Goal: Feedback & Contribution: Submit feedback/report problem

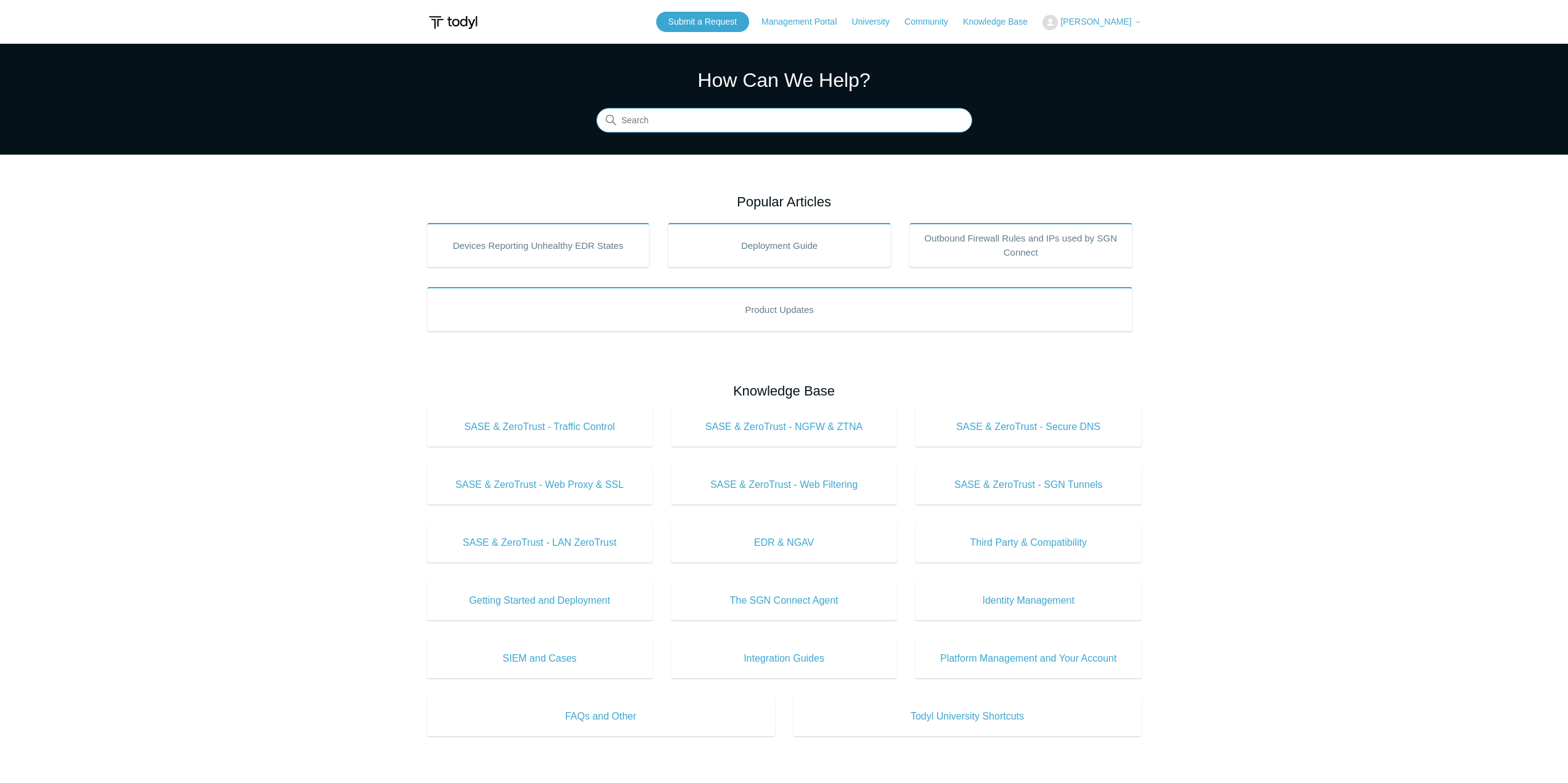
click at [769, 117] on input "Search" at bounding box center [784, 121] width 376 height 25
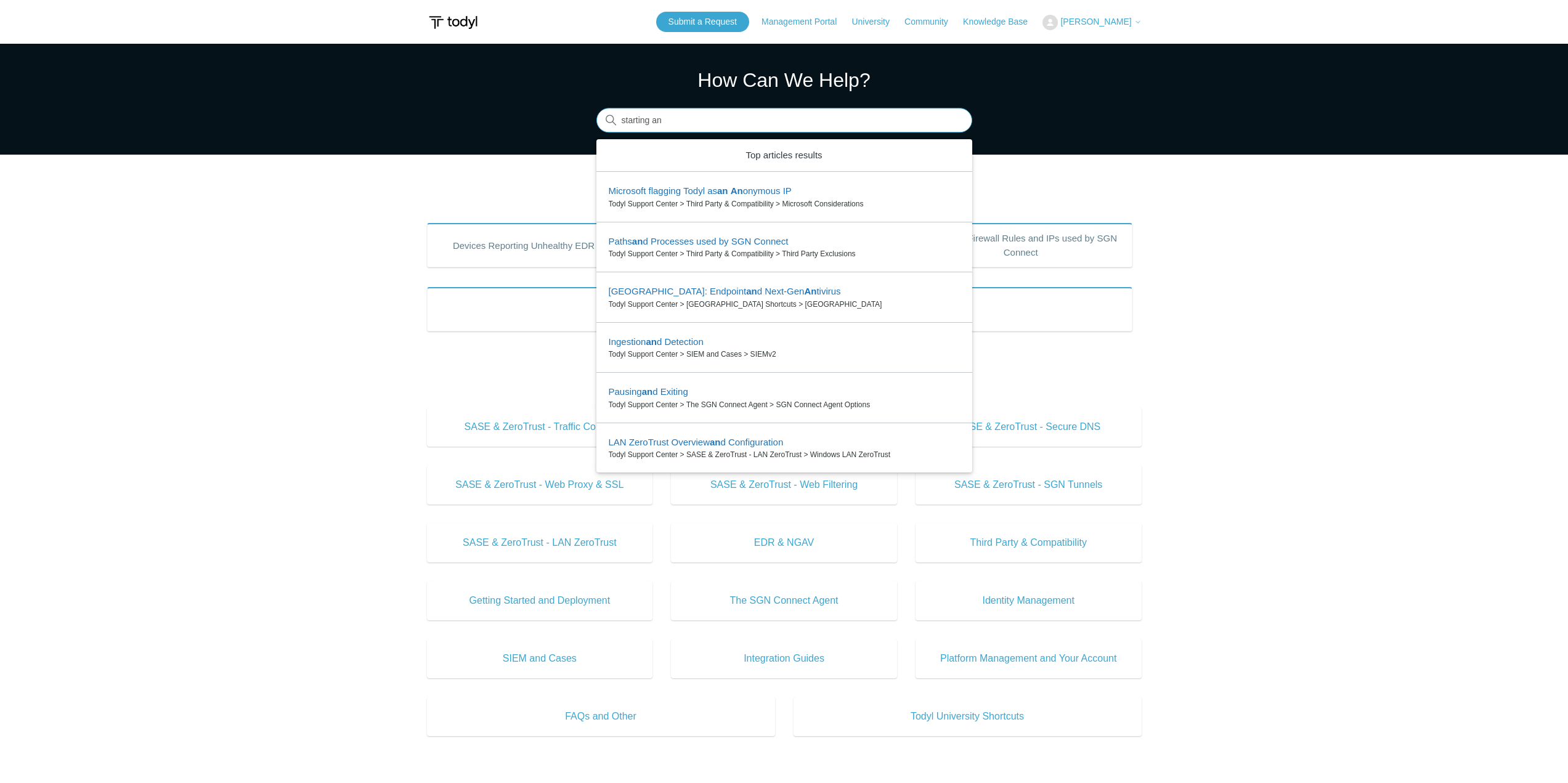
type input "starting an"
click at [1388, 209] on main "Todyl Support Center How Can We Help? Search There are 6 results for your searc…" at bounding box center [784, 553] width 1568 height 1019
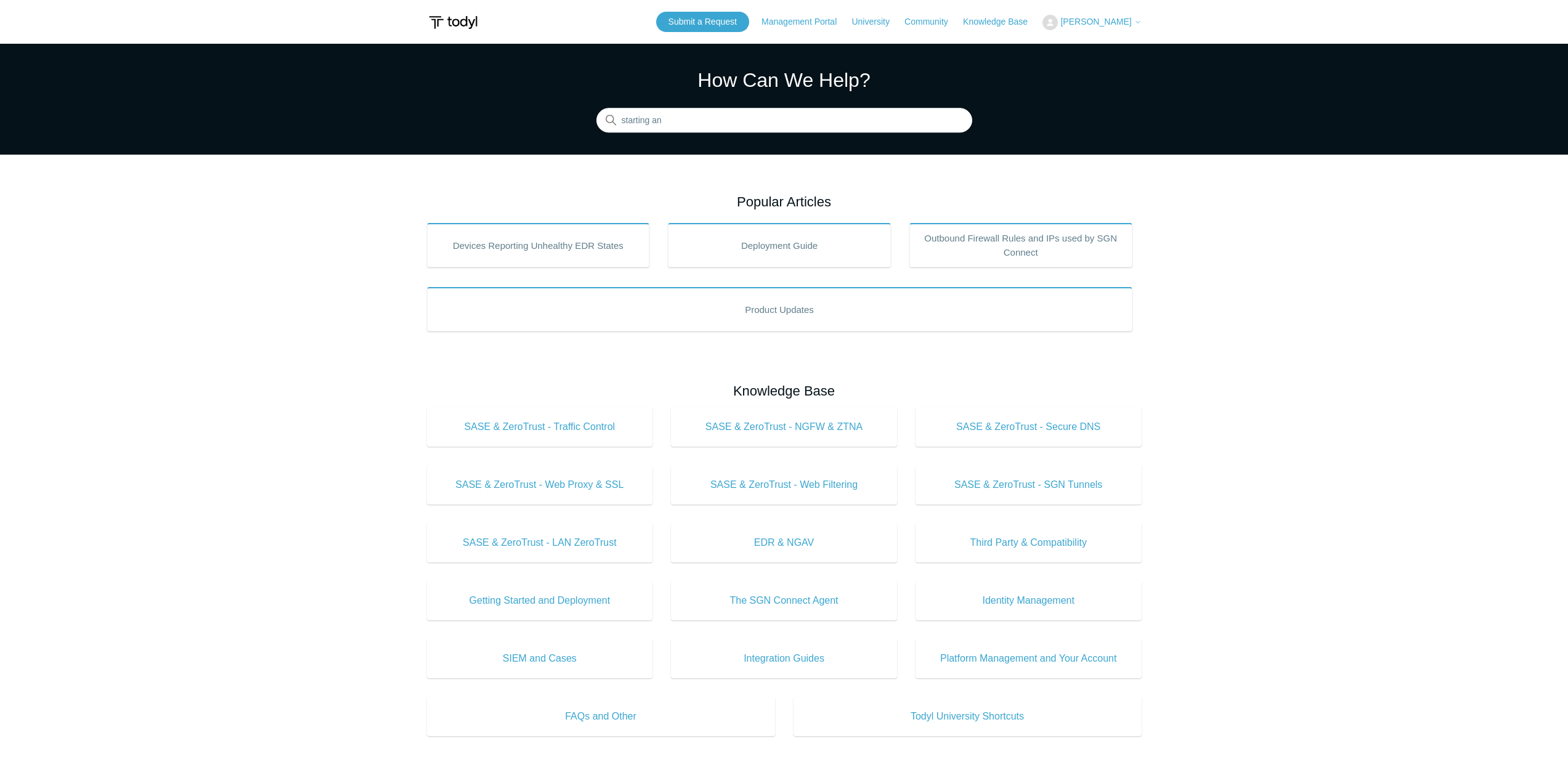
click at [333, 265] on main "Todyl Support Center How Can We Help? Search There are 6 results for your searc…" at bounding box center [784, 553] width 1568 height 1019
click at [791, 127] on input "starting an" at bounding box center [784, 121] width 376 height 25
click at [713, 24] on link "Submit a Request" at bounding box center [703, 21] width 93 height 20
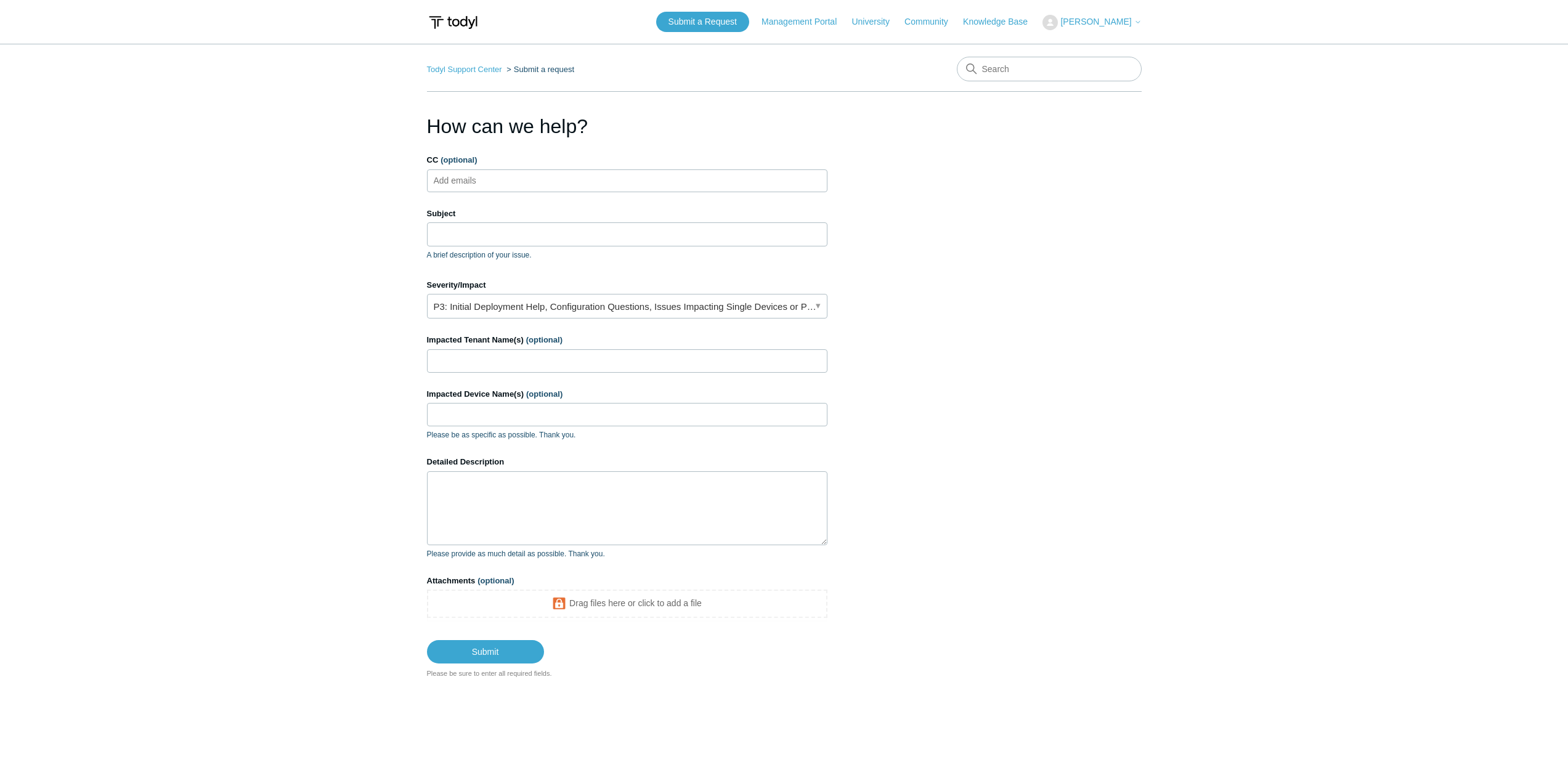
click at [503, 185] on ul "Add emails" at bounding box center [627, 181] width 401 height 23
click at [510, 226] on input "Subject" at bounding box center [627, 234] width 401 height 24
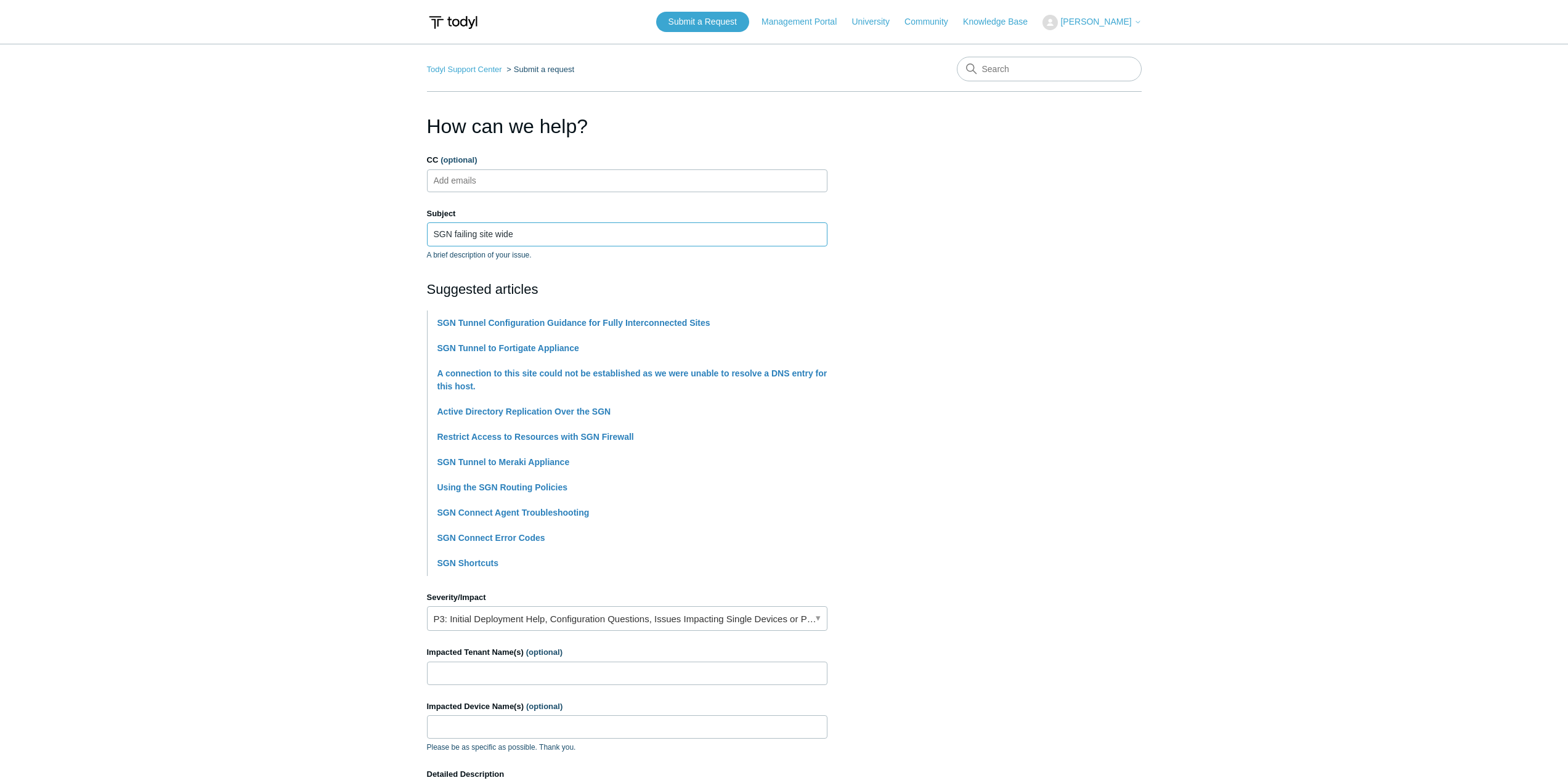
type input "SGN failing site wide"
click at [395, 247] on main "Todyl Support Center Submit a request How can we help? CC (optional) Add emails…" at bounding box center [784, 518] width 1568 height 948
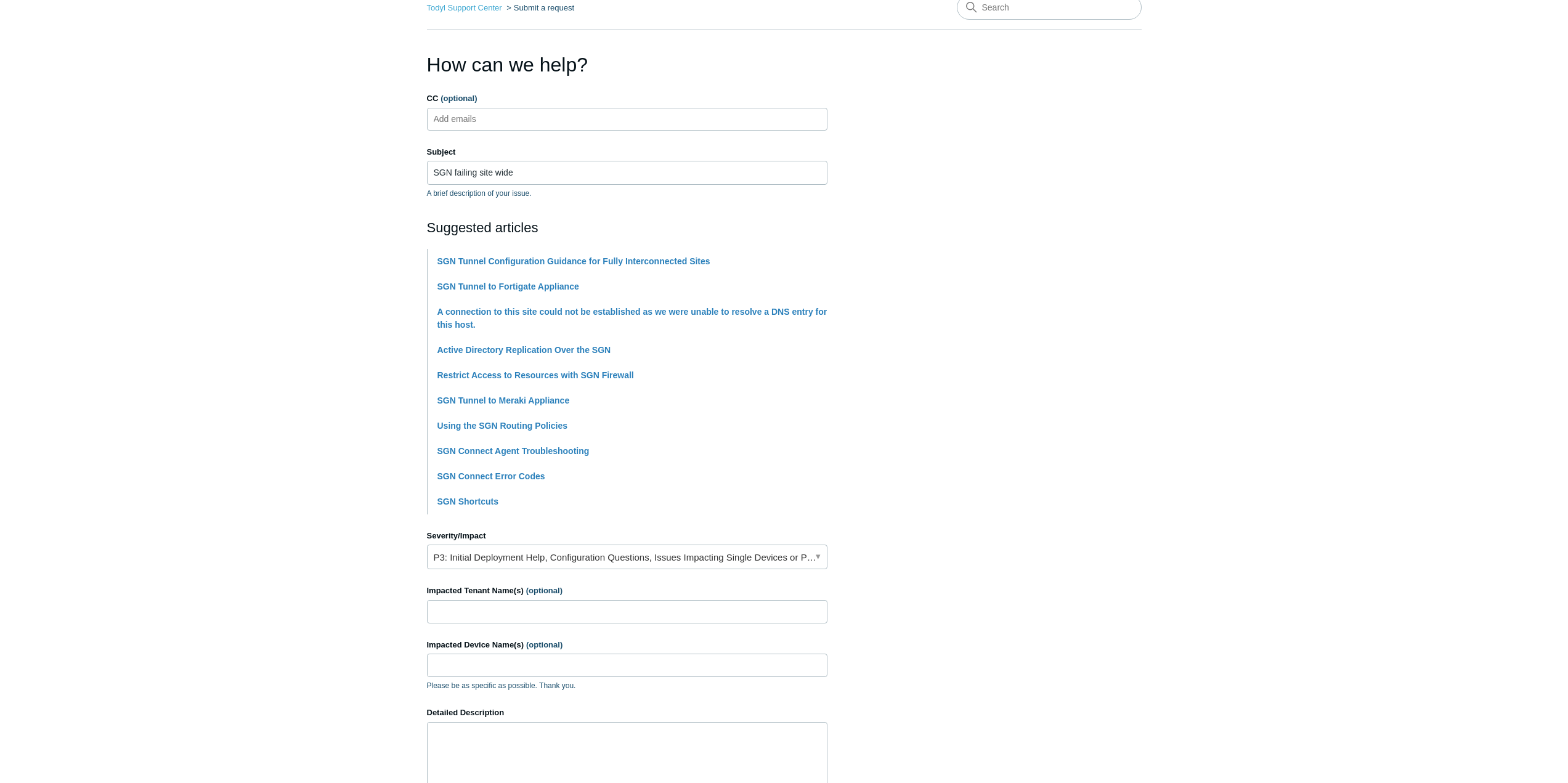
scroll to position [294, 0]
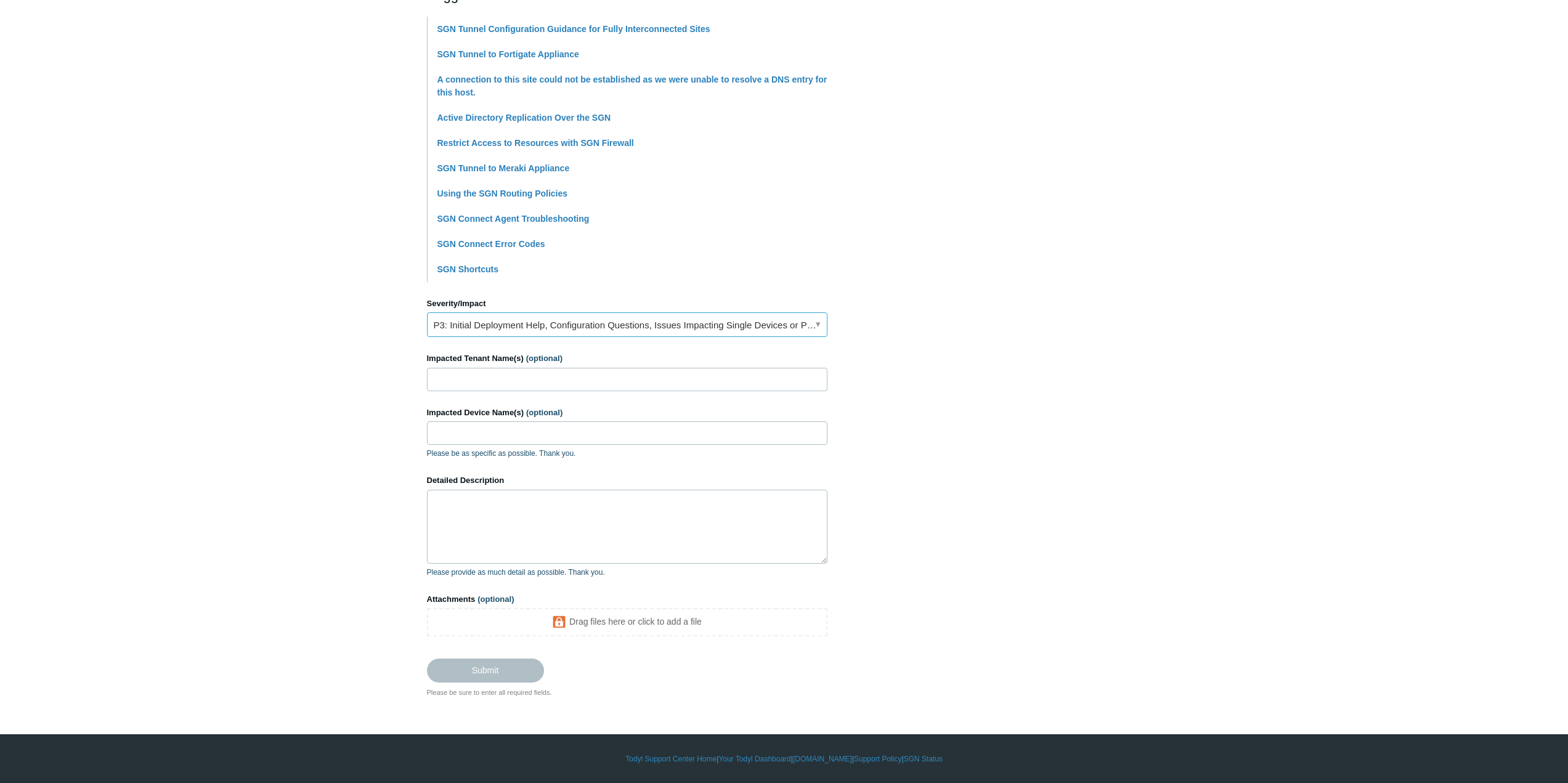
click at [725, 323] on link "P3: Initial Deployment Help, Configuration Questions, Issues Impacting Single D…" at bounding box center [627, 324] width 401 height 25
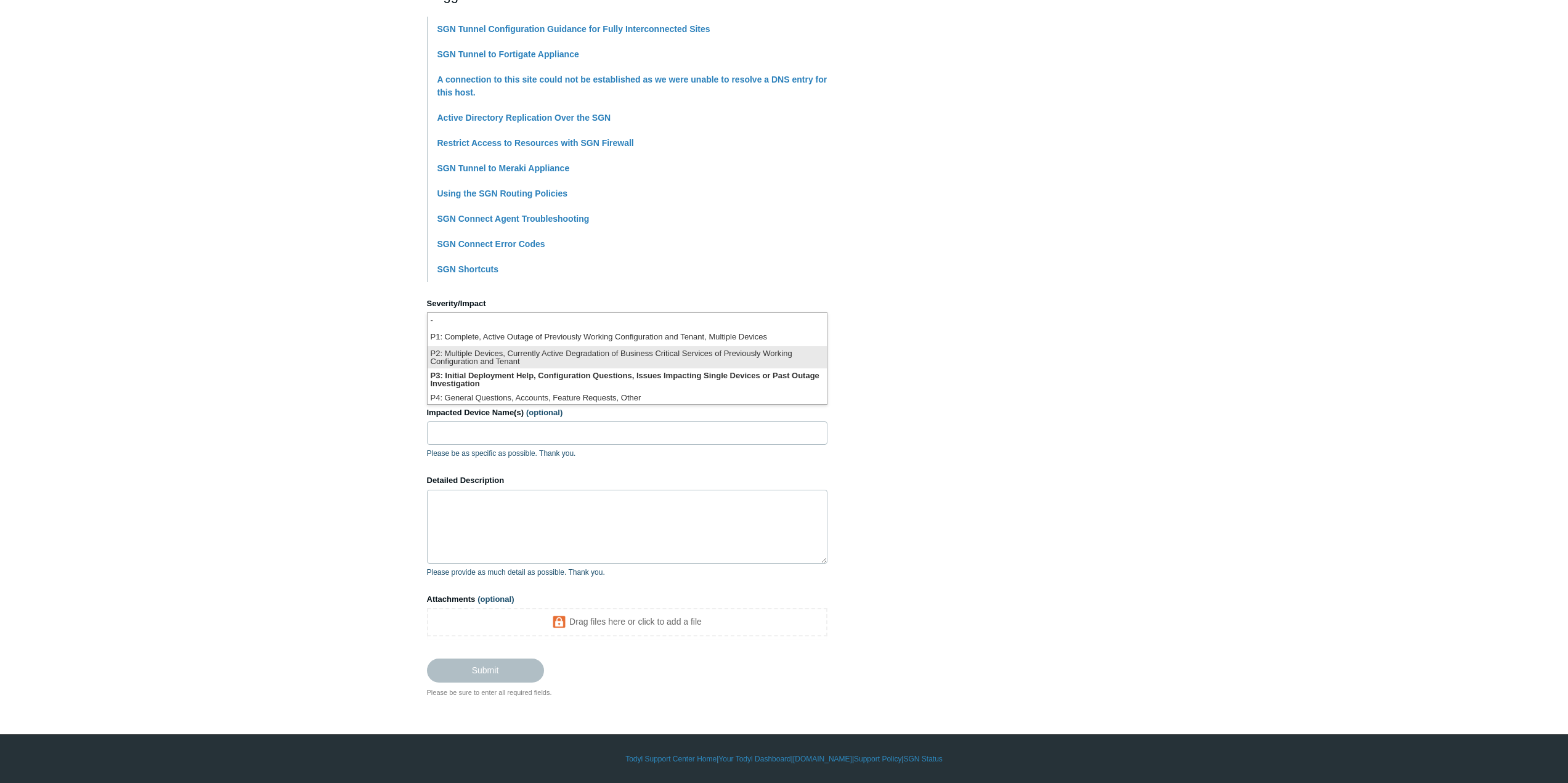
click at [679, 363] on li "P2: Multiple Devices, Currently Active Degradation of Business Critical Service…" at bounding box center [628, 357] width 400 height 22
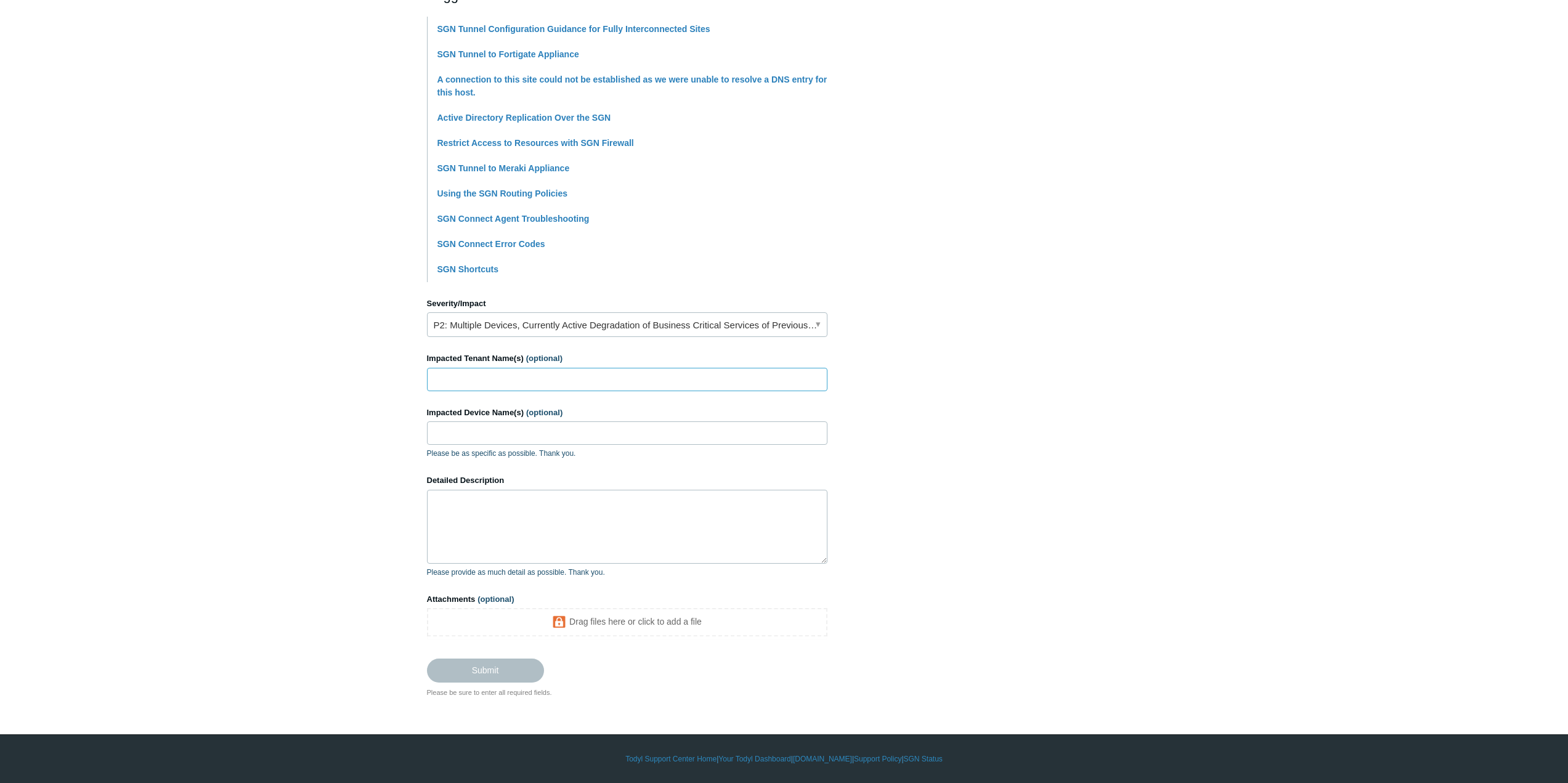
click at [711, 381] on input "Impacted Tenant Name(s) (optional)" at bounding box center [627, 380] width 401 height 24
type input "Kinematics"
click at [576, 506] on textarea "Detailed Description" at bounding box center [627, 527] width 401 height 74
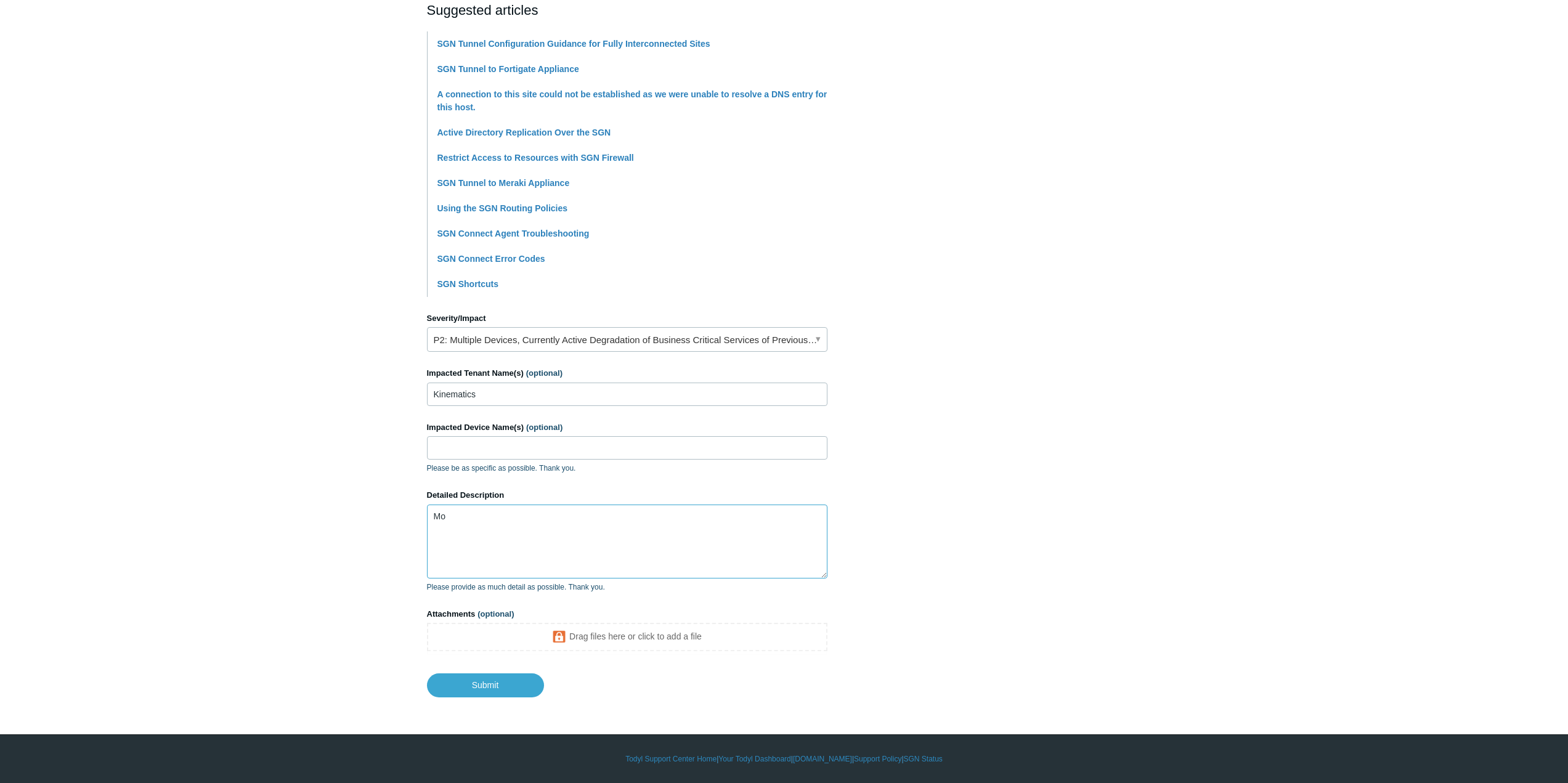
type textarea "M"
type textarea "We have had many devices in the tenant that are getting the error that they are…"
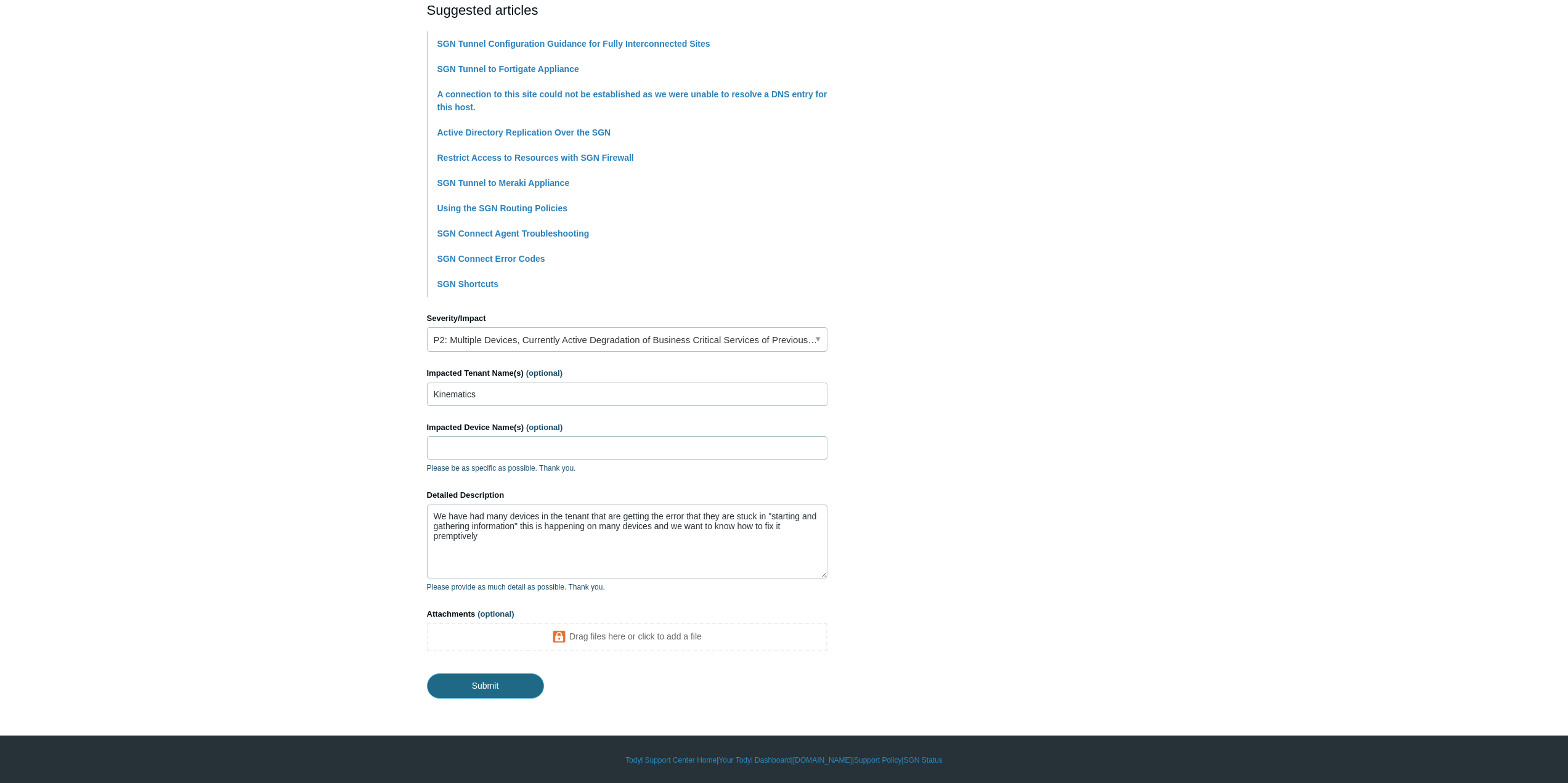
click at [506, 694] on input "Submit" at bounding box center [485, 686] width 117 height 25
